Goal: Contribute content

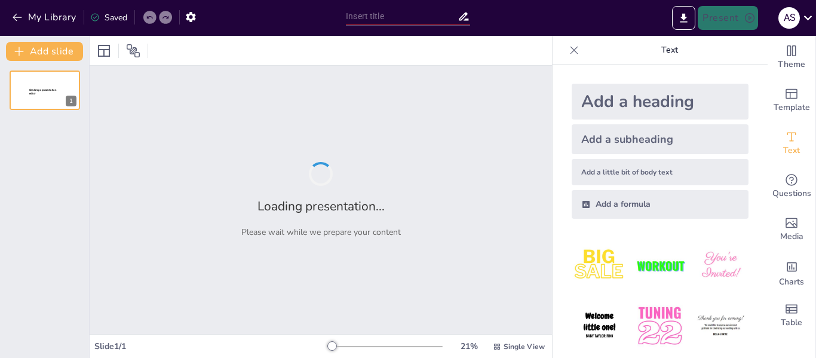
type input "Análisis de Variables Críticas en la Elaboración de Batidos de Tortas: Ingredie…"
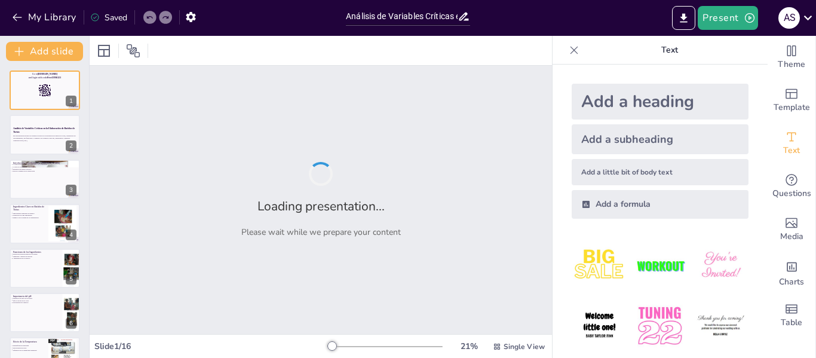
checkbox input "true"
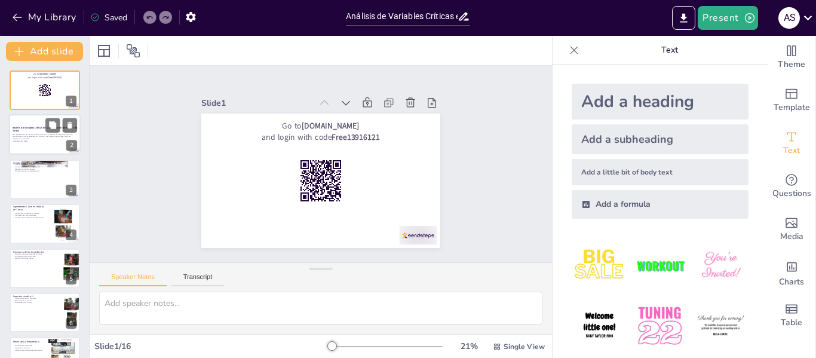
click at [24, 133] on div "Esta presentación aborda las variables críticas en la elaboración de batidos de…" at bounding box center [45, 138] width 65 height 10
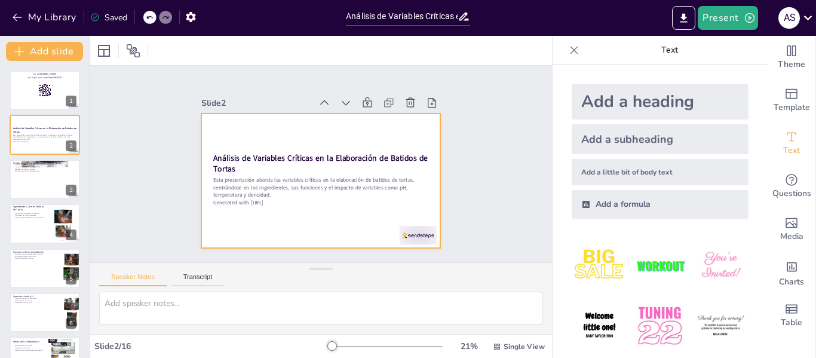
checkbox input "true"
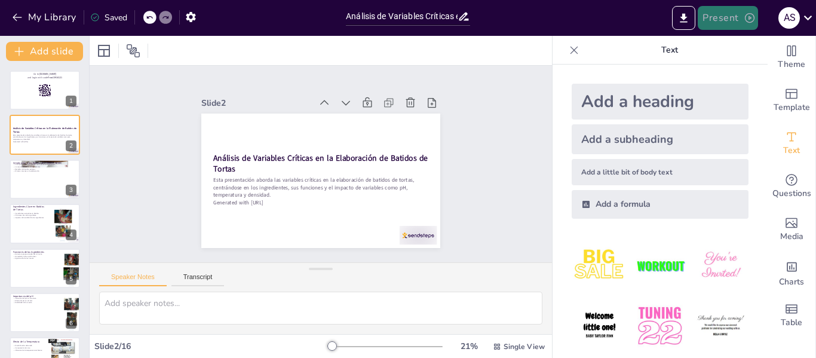
click at [733, 19] on button "Present" at bounding box center [728, 18] width 60 height 24
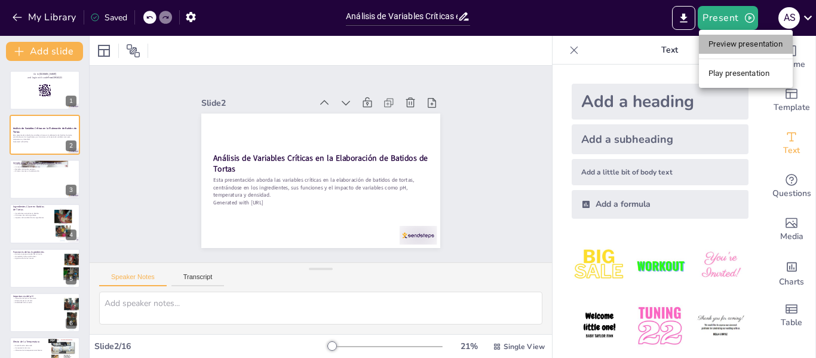
click at [733, 43] on li "Preview presentation" at bounding box center [746, 44] width 94 height 19
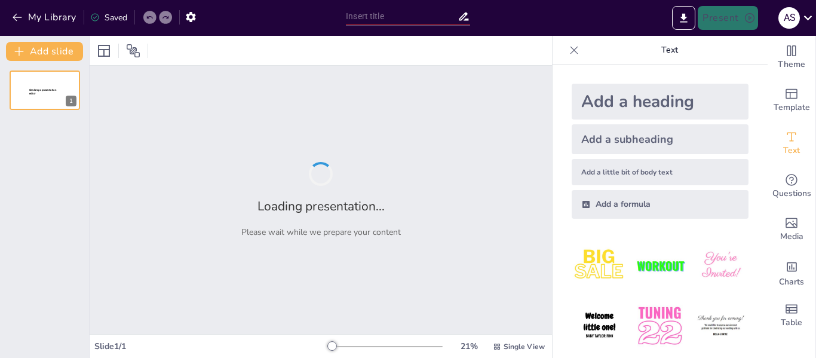
type input "Análisis de Variables Críticas en la Elaboración de Batidos de Tortas: Ingredie…"
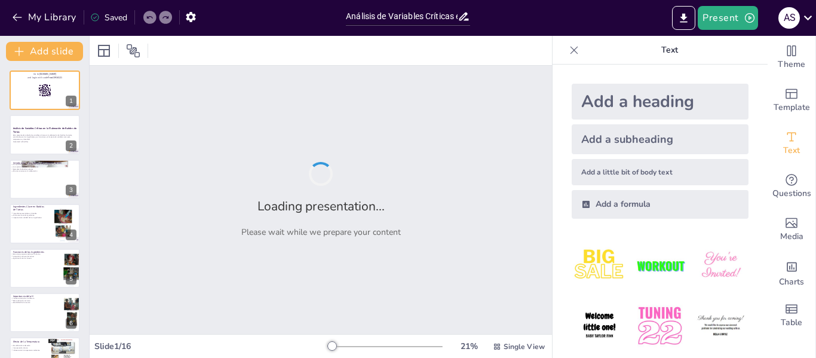
checkbox input "true"
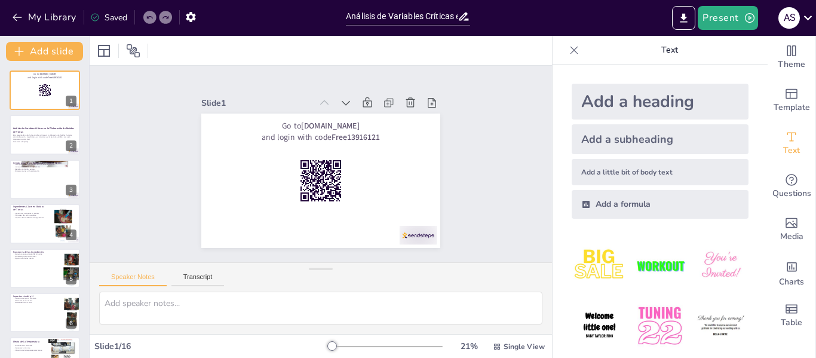
checkbox input "true"
click at [743, 18] on button "Present" at bounding box center [728, 18] width 60 height 24
click at [737, 72] on li "Play presentation" at bounding box center [746, 73] width 94 height 19
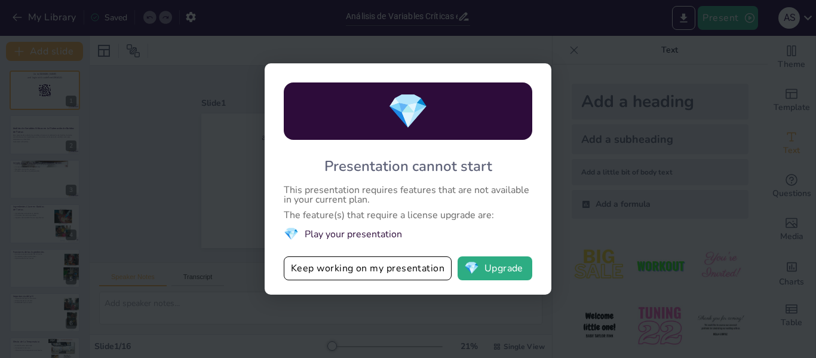
click at [518, 47] on div "💎 Presentation cannot start This presentation requires features that are not av…" at bounding box center [408, 179] width 816 height 358
click at [544, 46] on div "💎 Presentation cannot start This presentation requires features that are not av…" at bounding box center [408, 179] width 816 height 358
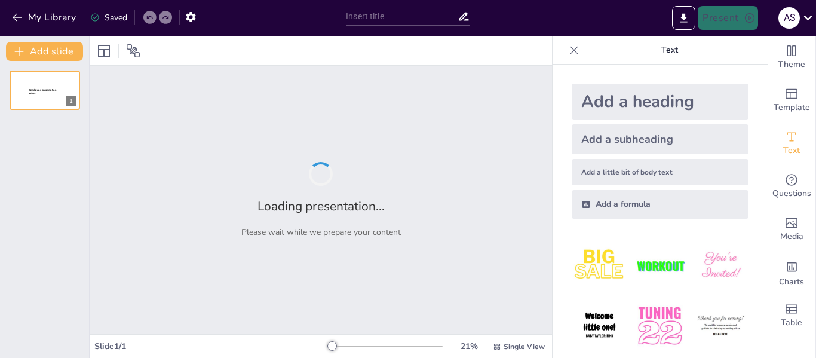
type input "Análisis de Variables Críticas en la Elaboración de Batidos de Tortas: Ingredie…"
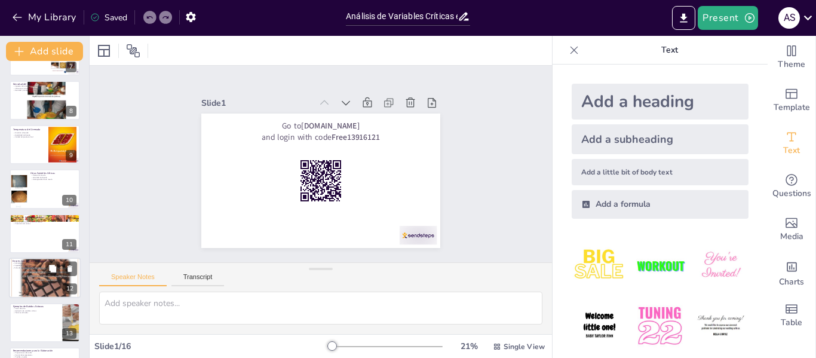
checkbox input "true"
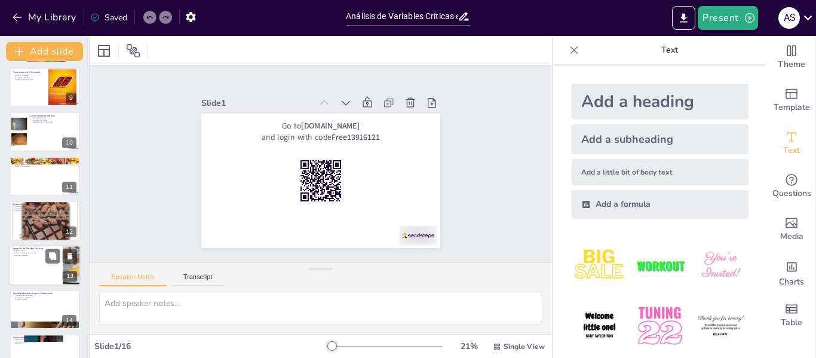
checkbox input "true"
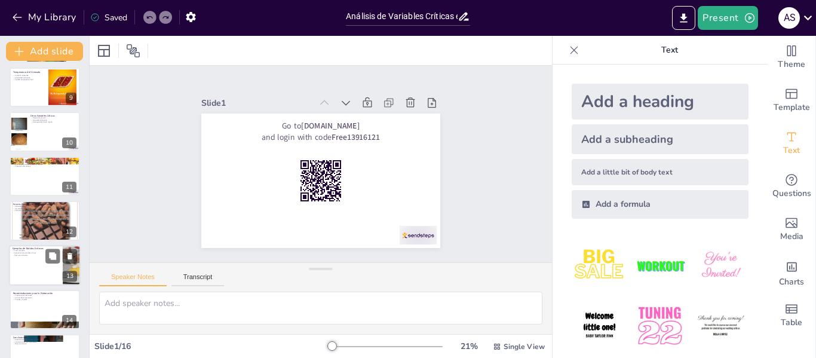
checkbox input "true"
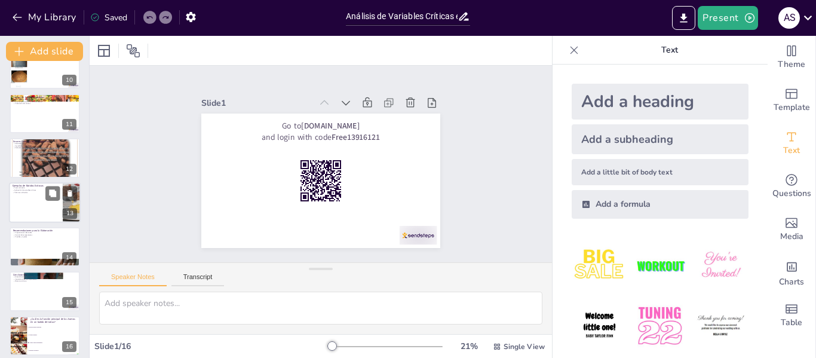
scroll to position [428, 0]
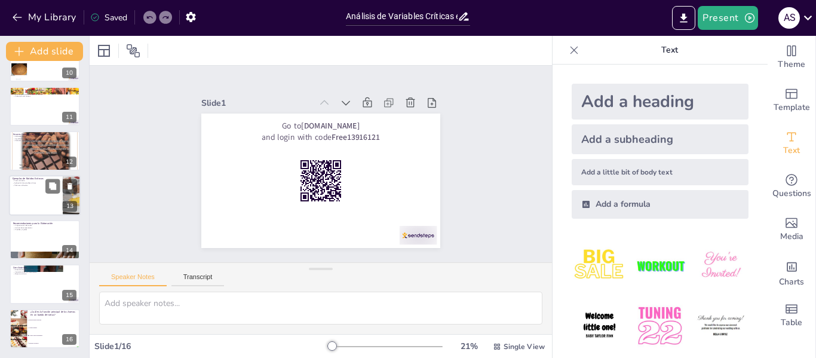
checkbox input "true"
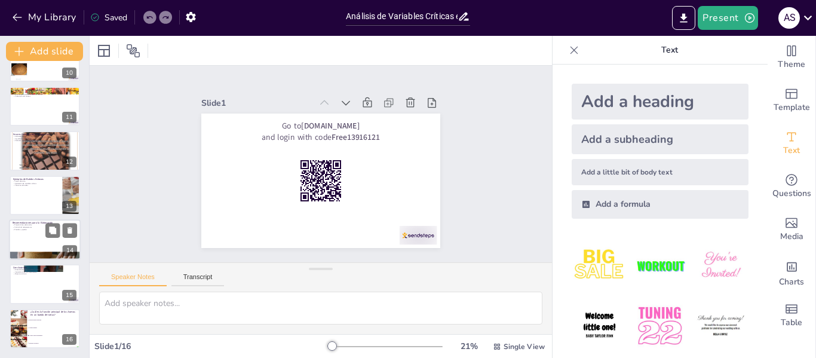
checkbox input "true"
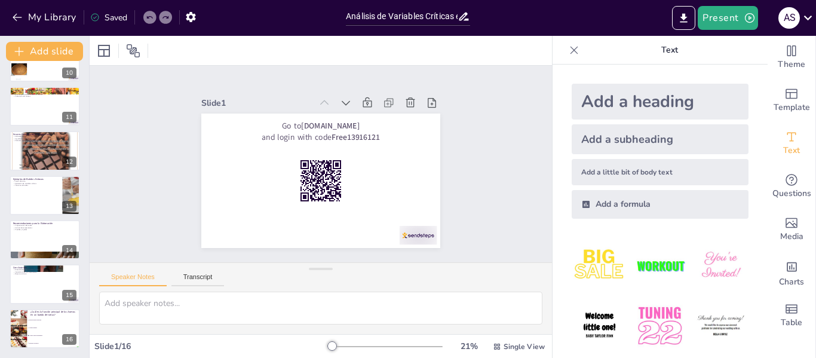
checkbox input "true"
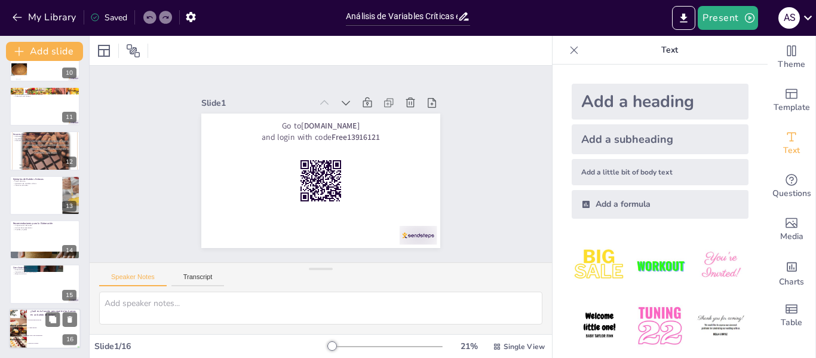
checkbox input "true"
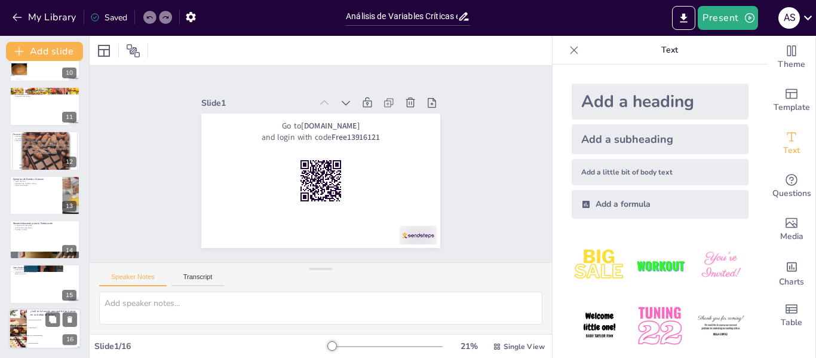
click at [30, 327] on span "Añadir dulzura" at bounding box center [54, 328] width 51 height 2
type textarea "La función principal de los huevos en un batido de tortas es actuar como agluti…"
checkbox input "true"
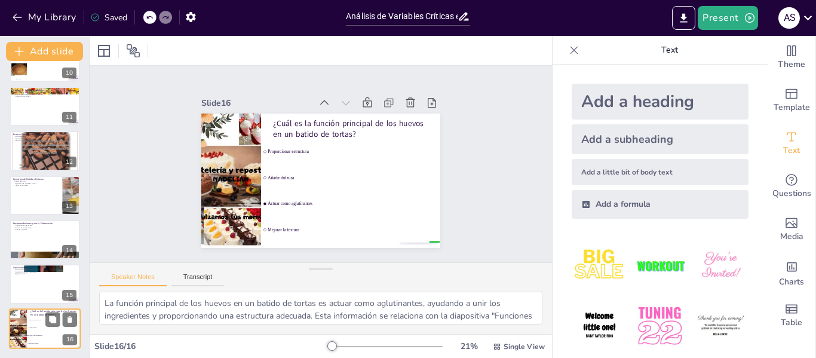
checkbox input "true"
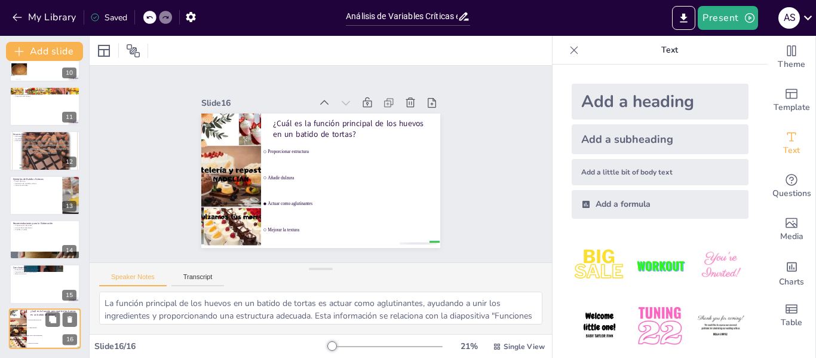
checkbox input "true"
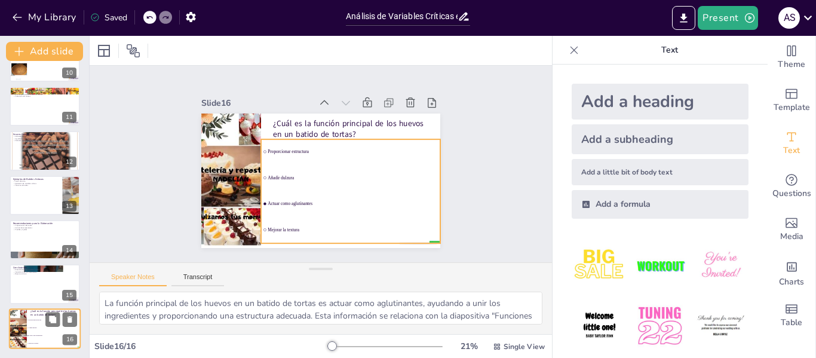
checkbox input "true"
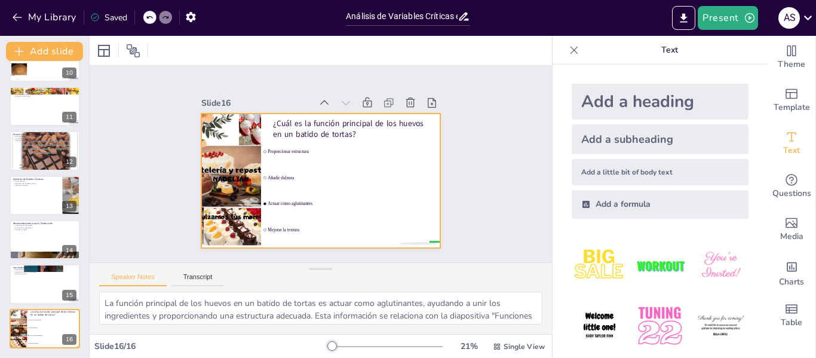
checkbox input "true"
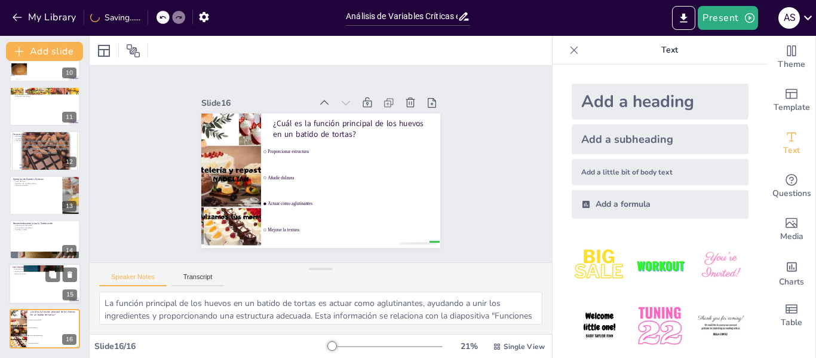
checkbox input "true"
click at [31, 281] on div at bounding box center [45, 284] width 72 height 41
type textarea "Comprender las variables críticas en la elaboración de batidos es esencial para…"
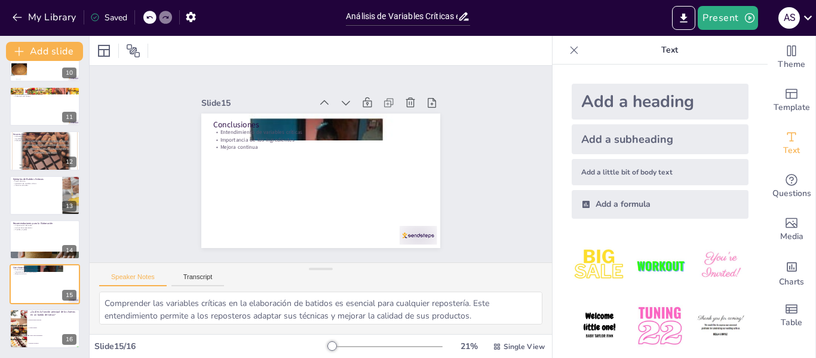
checkbox input "true"
click at [19, 17] on icon "button" at bounding box center [17, 18] width 9 height 8
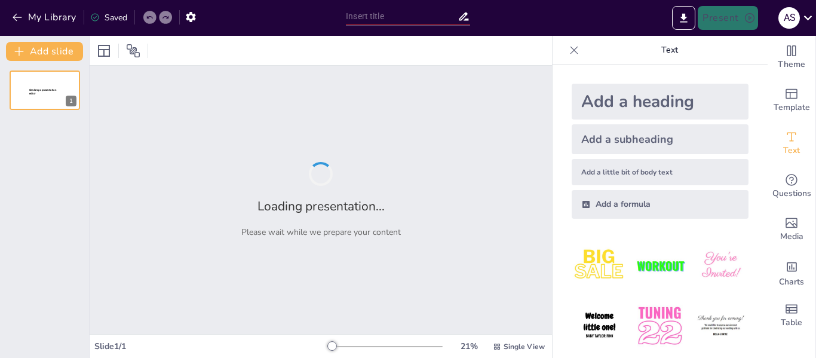
type input "Análisis de Variables Críticas en la Elaboración de Batidos de Tortas"
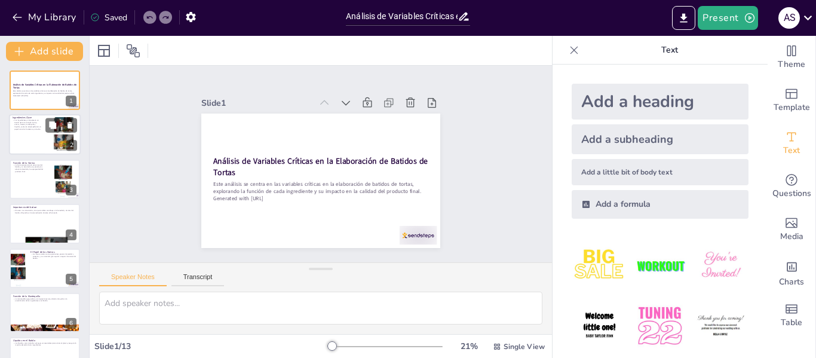
click at [41, 126] on p "Los ingredientes principales en un batido de torta incluyen harina, azúcar, hue…" at bounding box center [27, 124] width 29 height 11
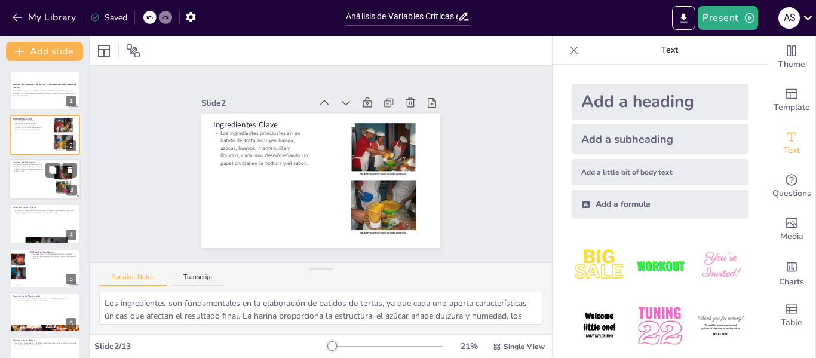
click at [46, 180] on div at bounding box center [45, 179] width 72 height 41
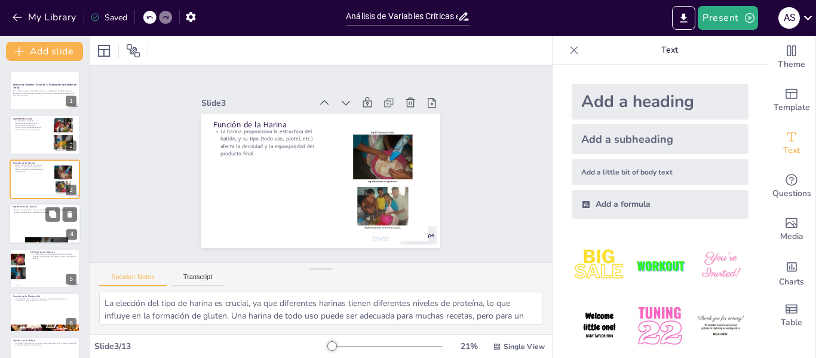
click at [40, 227] on div at bounding box center [45, 223] width 72 height 41
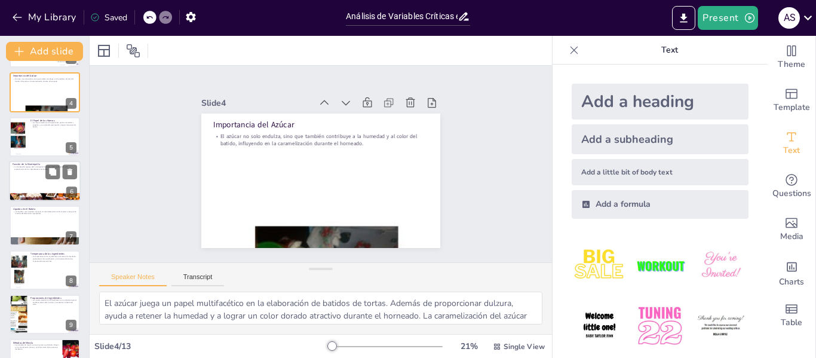
scroll to position [134, 0]
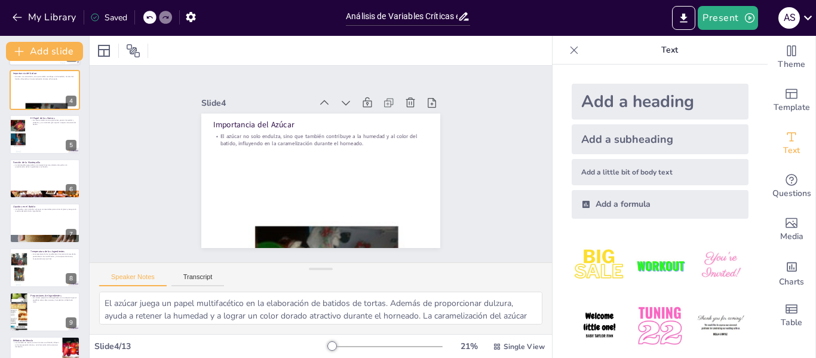
click at [42, 139] on div at bounding box center [45, 134] width 70 height 39
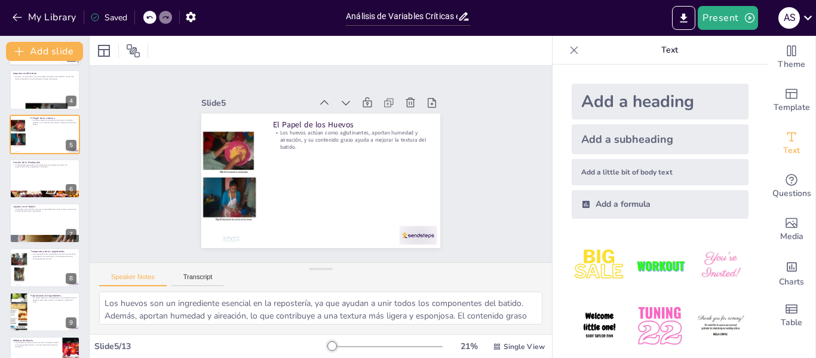
scroll to position [59, 0]
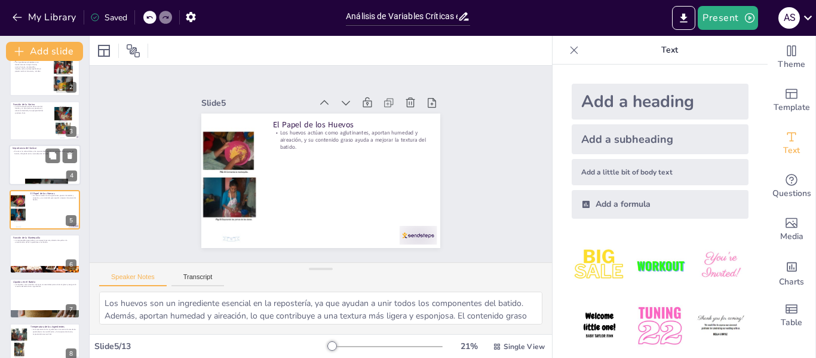
click at [27, 164] on div at bounding box center [45, 165] width 72 height 41
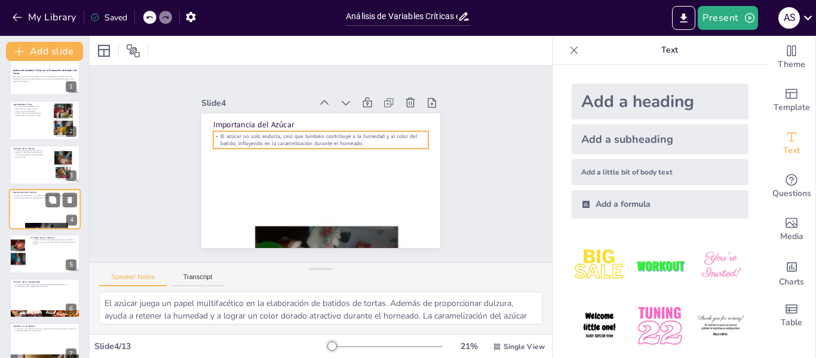
click at [26, 197] on p "El azúcar no solo endulza, sino que también contribuye a la humedad y al color …" at bounding box center [45, 197] width 65 height 4
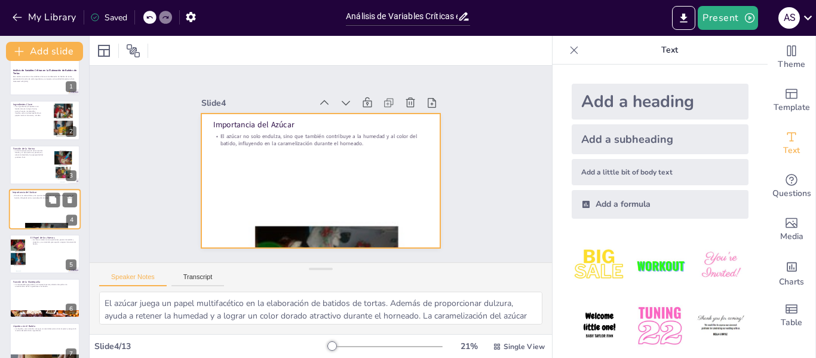
click at [26, 206] on div at bounding box center [45, 209] width 72 height 41
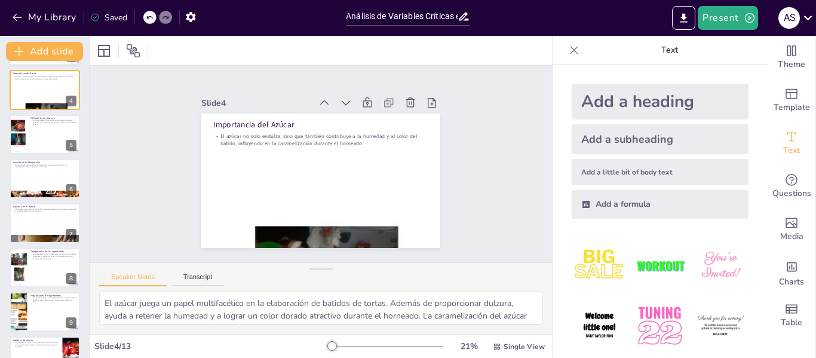
click at [48, 137] on div at bounding box center [45, 134] width 70 height 39
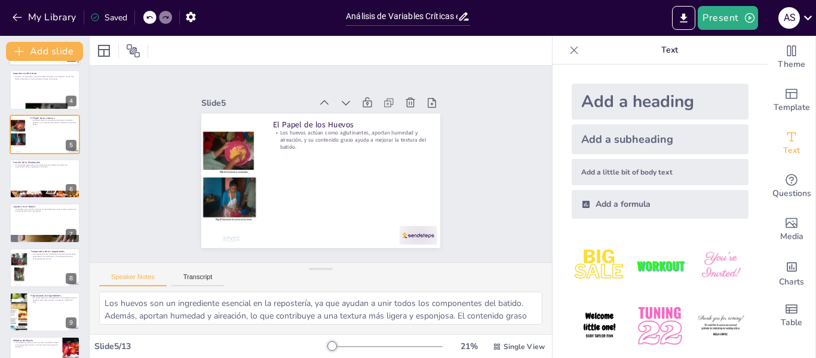
scroll to position [59, 0]
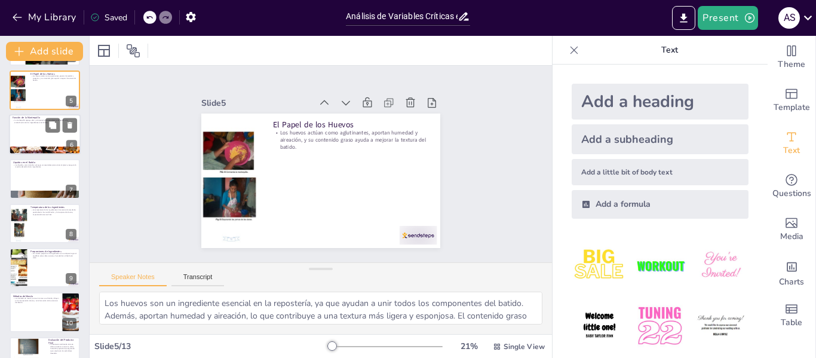
click at [39, 131] on div at bounding box center [45, 134] width 72 height 41
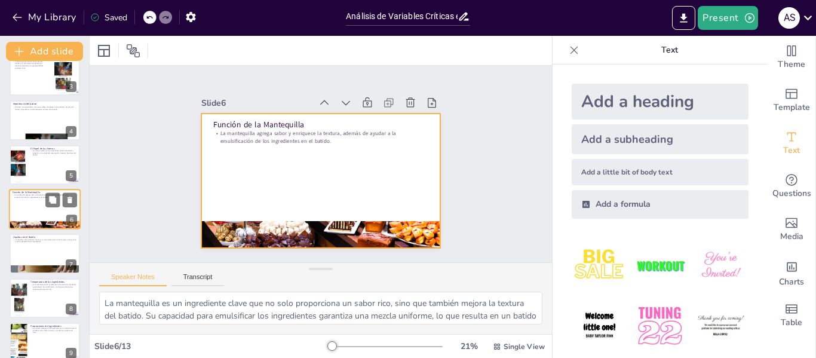
scroll to position [163, 0]
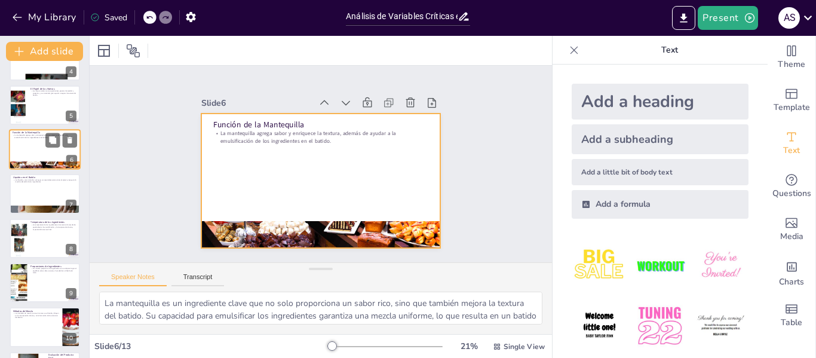
click at [27, 157] on div at bounding box center [45, 149] width 72 height 41
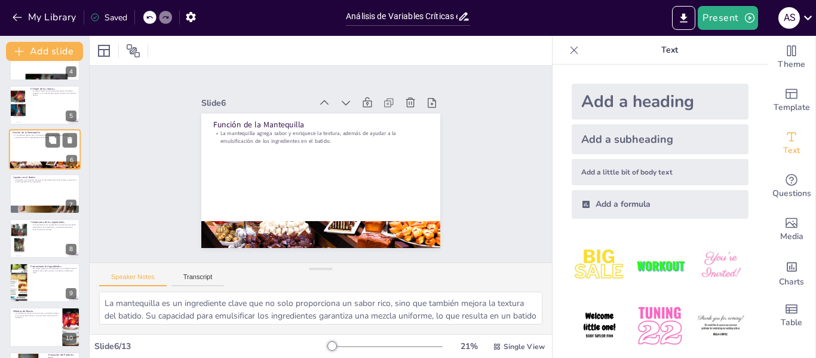
scroll to position [103, 0]
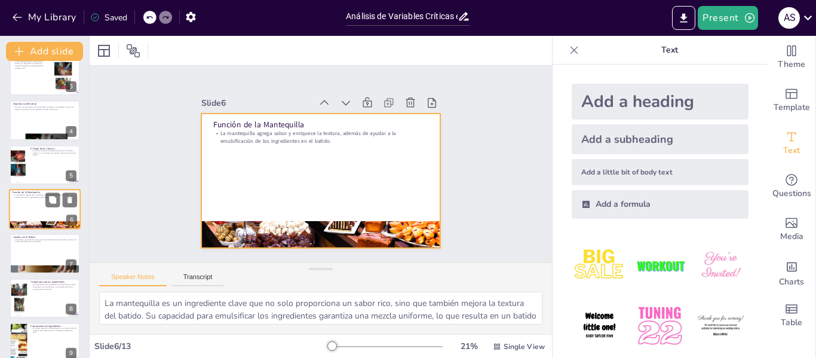
click at [35, 201] on div at bounding box center [45, 209] width 72 height 41
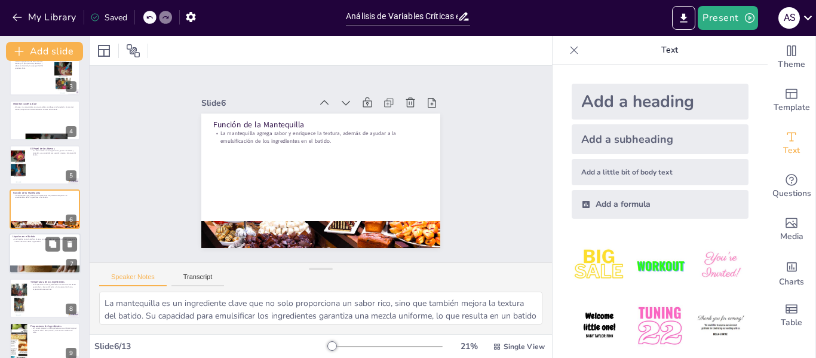
click at [34, 247] on div at bounding box center [45, 254] width 72 height 41
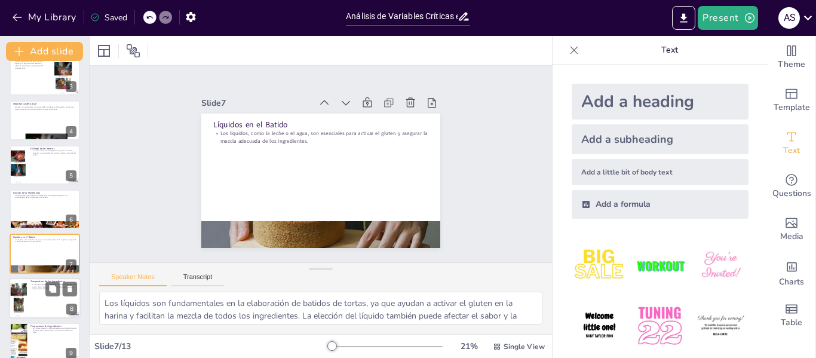
scroll to position [148, 0]
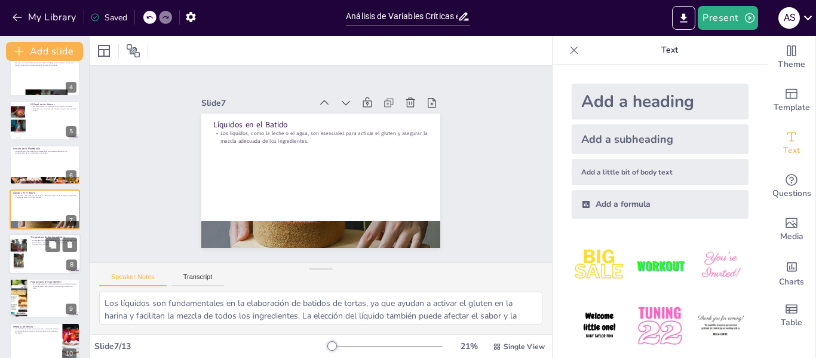
click at [24, 263] on div at bounding box center [18, 254] width 29 height 41
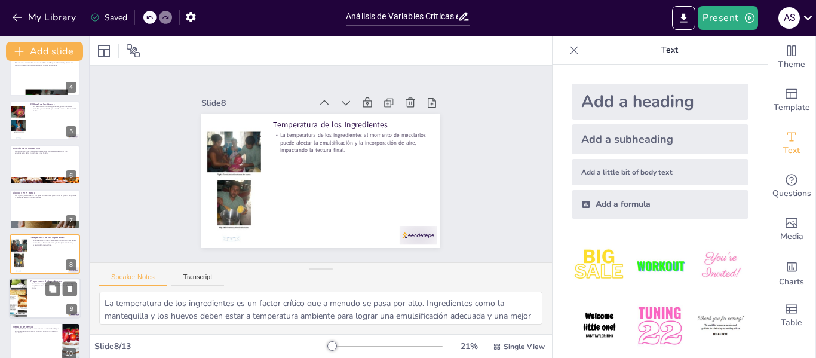
scroll to position [192, 0]
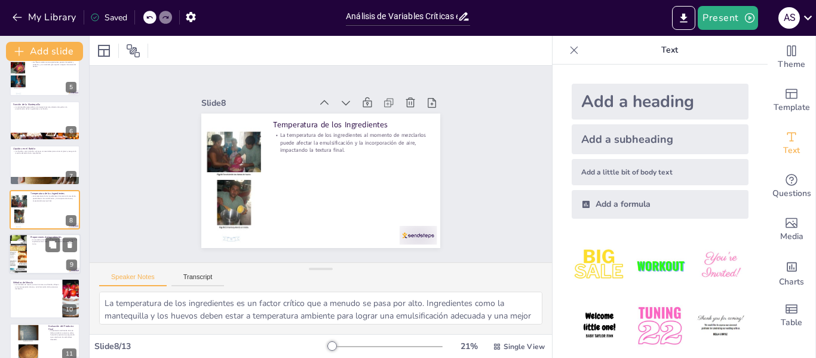
click at [33, 262] on div at bounding box center [45, 254] width 72 height 41
type textarea "Las proporciones de los ingredientes son esenciales para obtener un batido de t…"
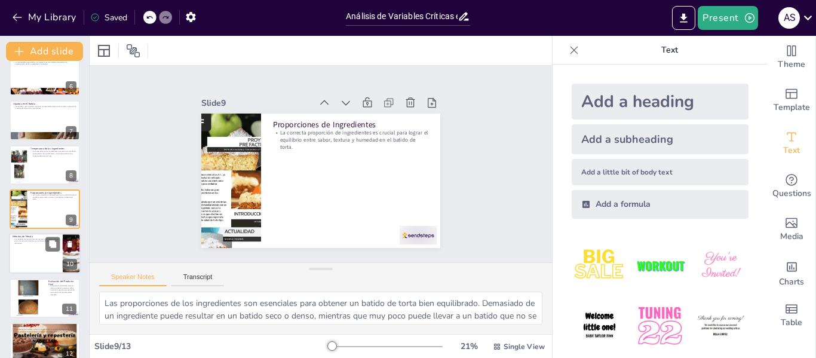
scroll to position [295, 0]
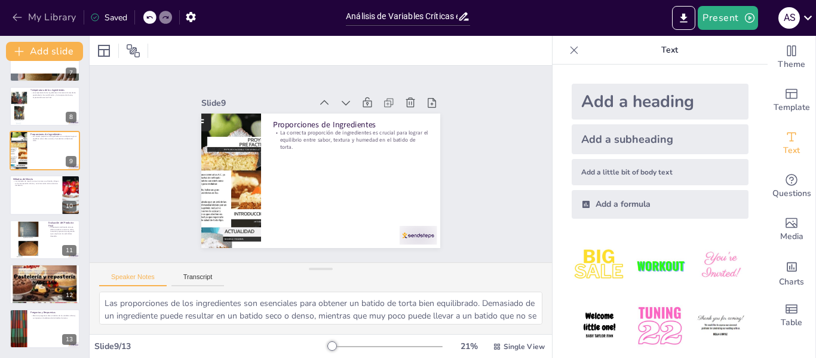
click at [22, 18] on icon "button" at bounding box center [17, 17] width 12 height 12
